Goal: Answer question/provide support: Share knowledge or assist other users

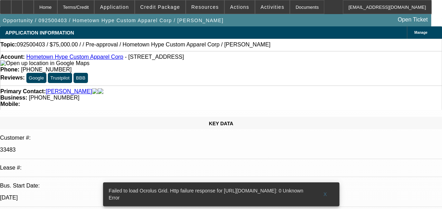
select select "0"
select select "2"
select select "0.1"
select select "1"
select select "2"
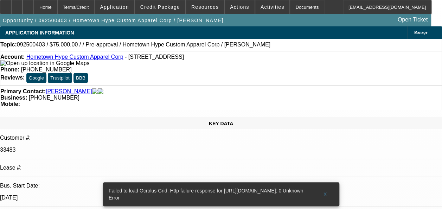
select select "4"
radio input "true"
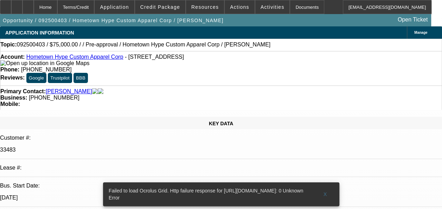
type textarea "Payment history good-on-time so far/"
radio input "false"
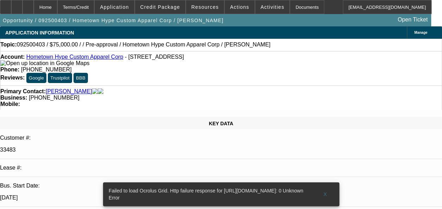
radio input "true"
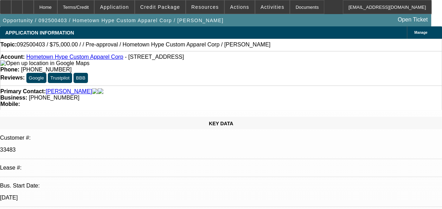
select select "0"
select select "2"
select select "0.1"
select select "1"
select select "2"
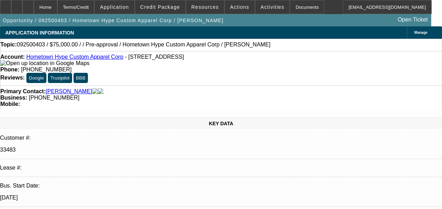
select select "4"
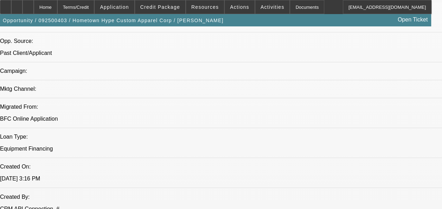
scroll to position [469, 0]
